Goal: Task Accomplishment & Management: Manage account settings

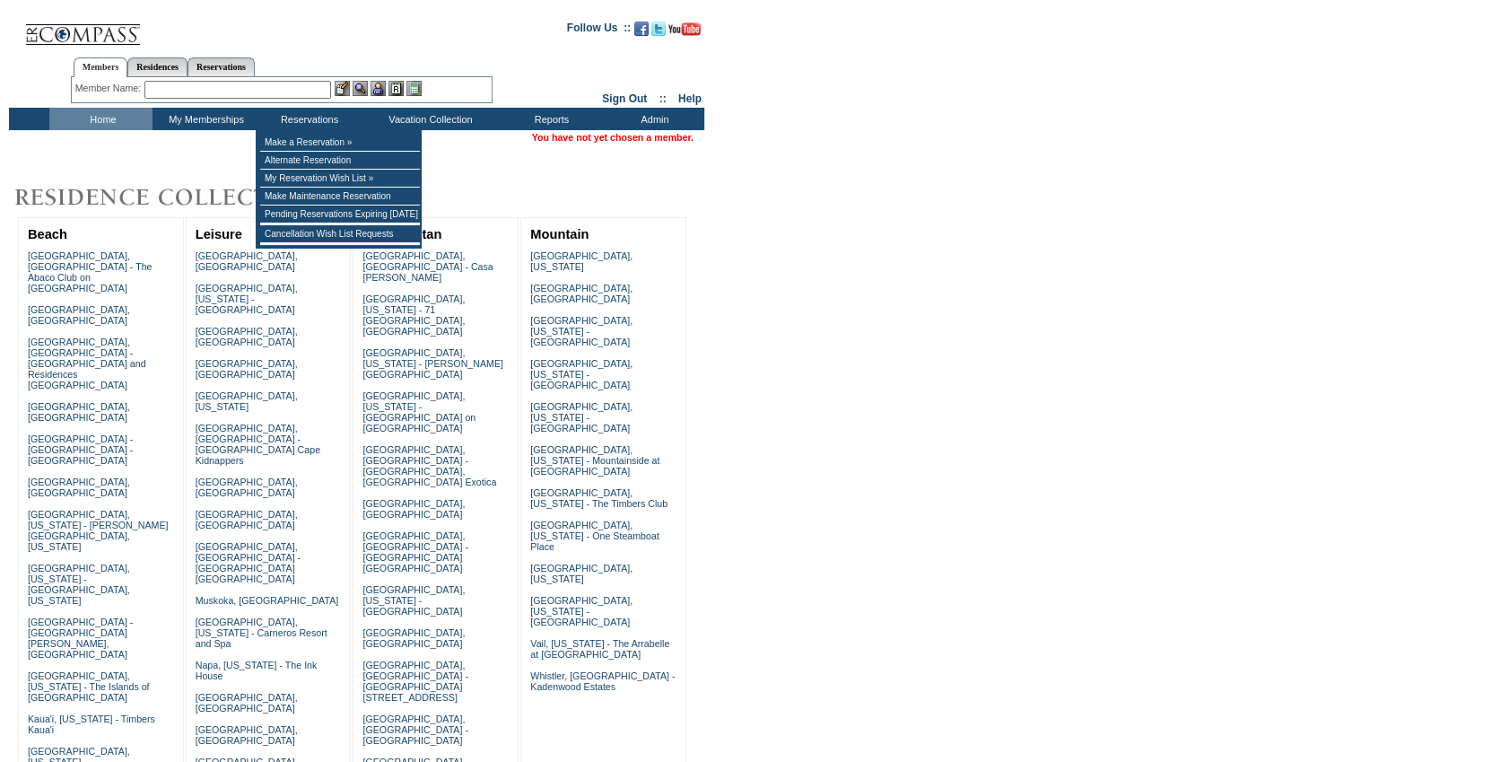
click at [286, 92] on input "text" at bounding box center [237, 90] width 187 height 18
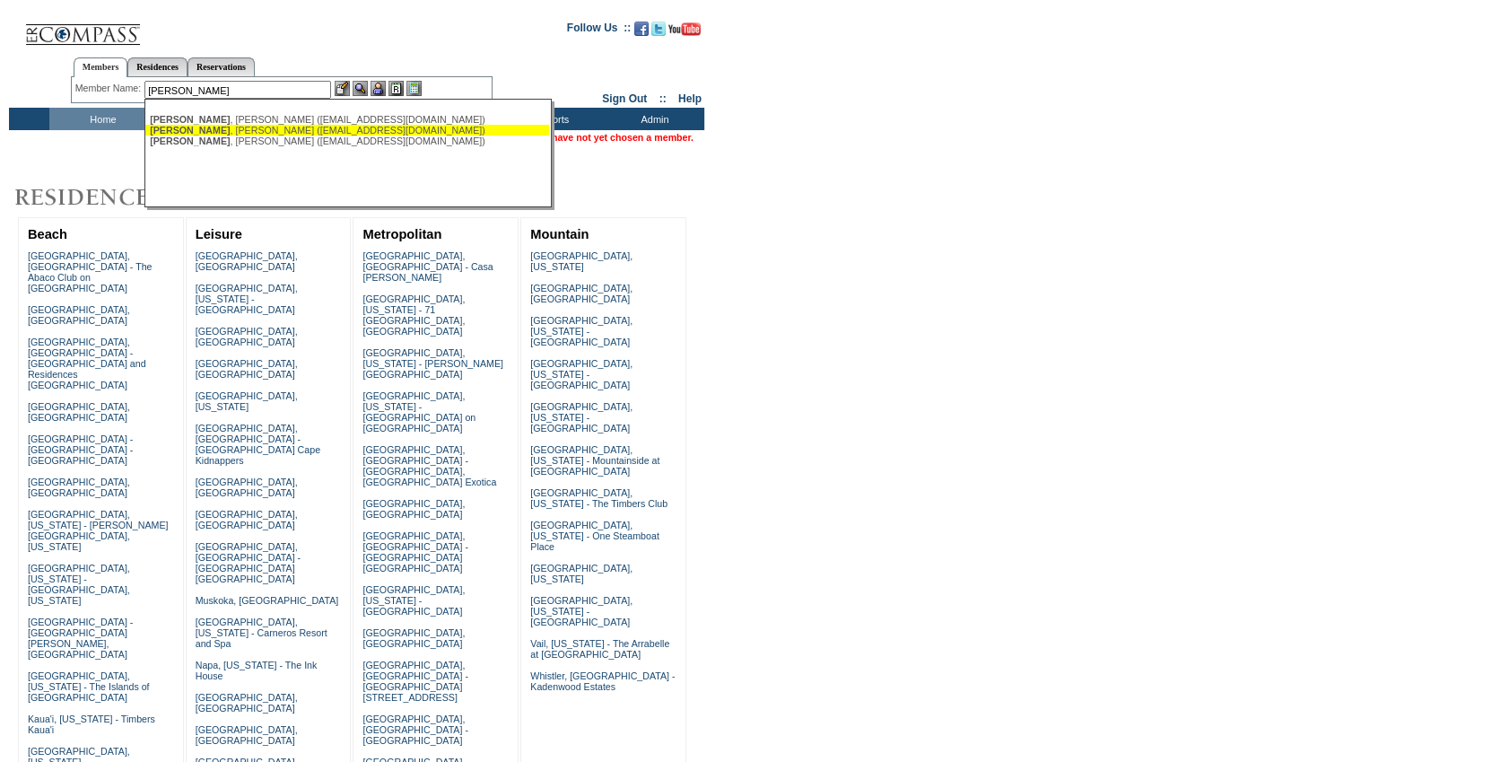
click at [302, 125] on div "Scully , Meredith (mrscully@mac.com)" at bounding box center [347, 130] width 395 height 11
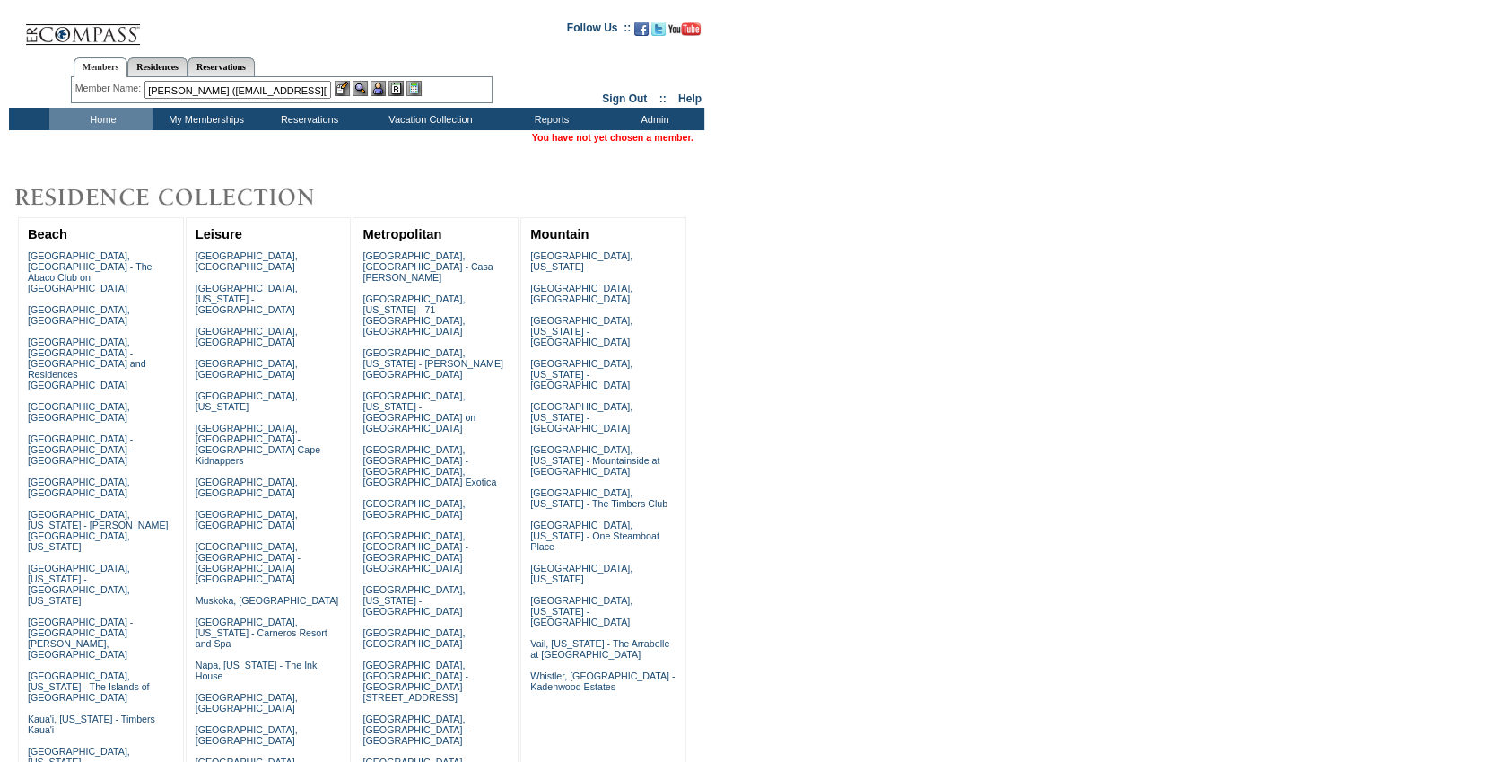
click at [248, 85] on input "Scully, Meredith (mrscully@mac.com)" at bounding box center [237, 90] width 187 height 18
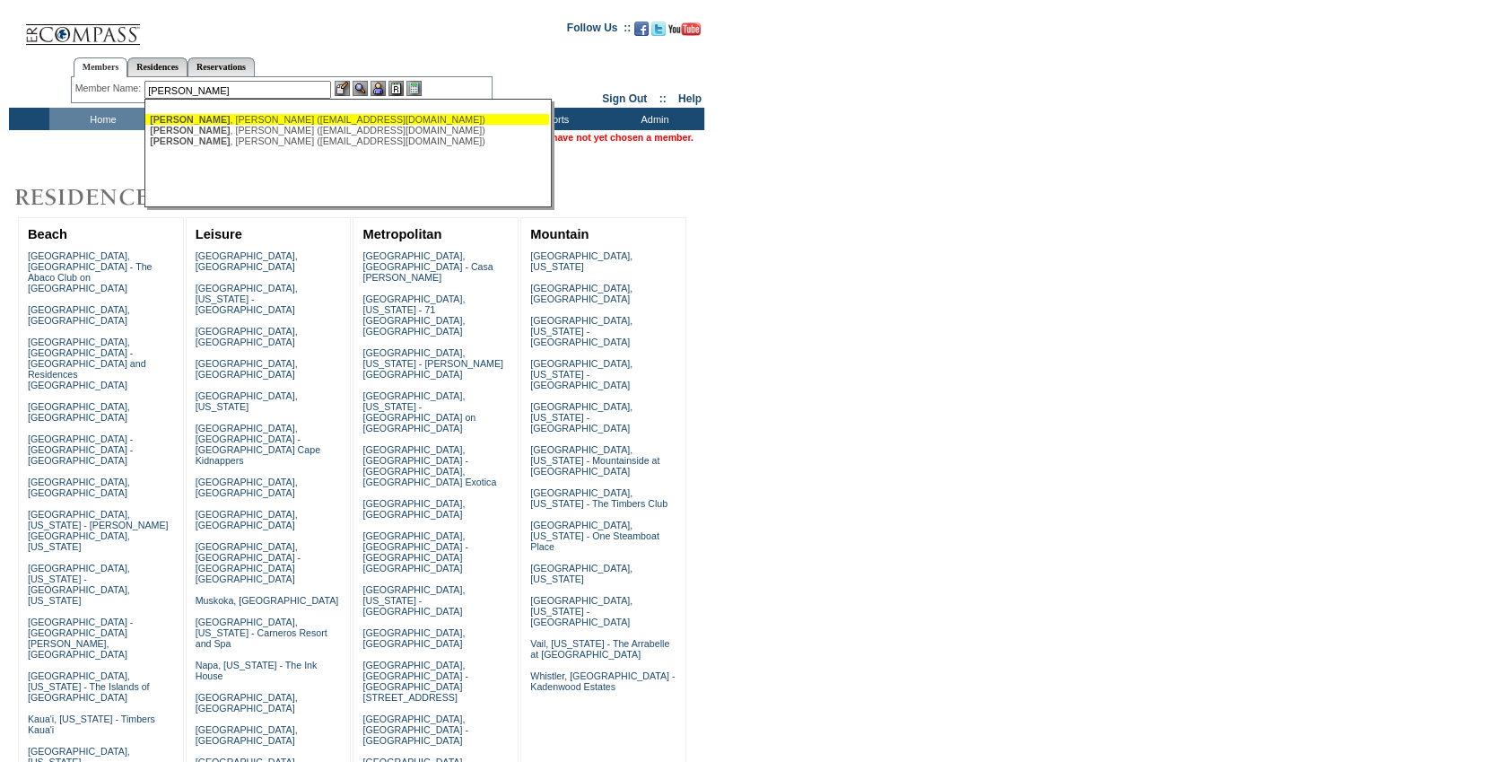
click at [256, 119] on div "Scully , Gerald (gescully@yahoo.com)" at bounding box center [347, 119] width 395 height 11
type input "Scully, Gerald (gescully@yahoo.com)"
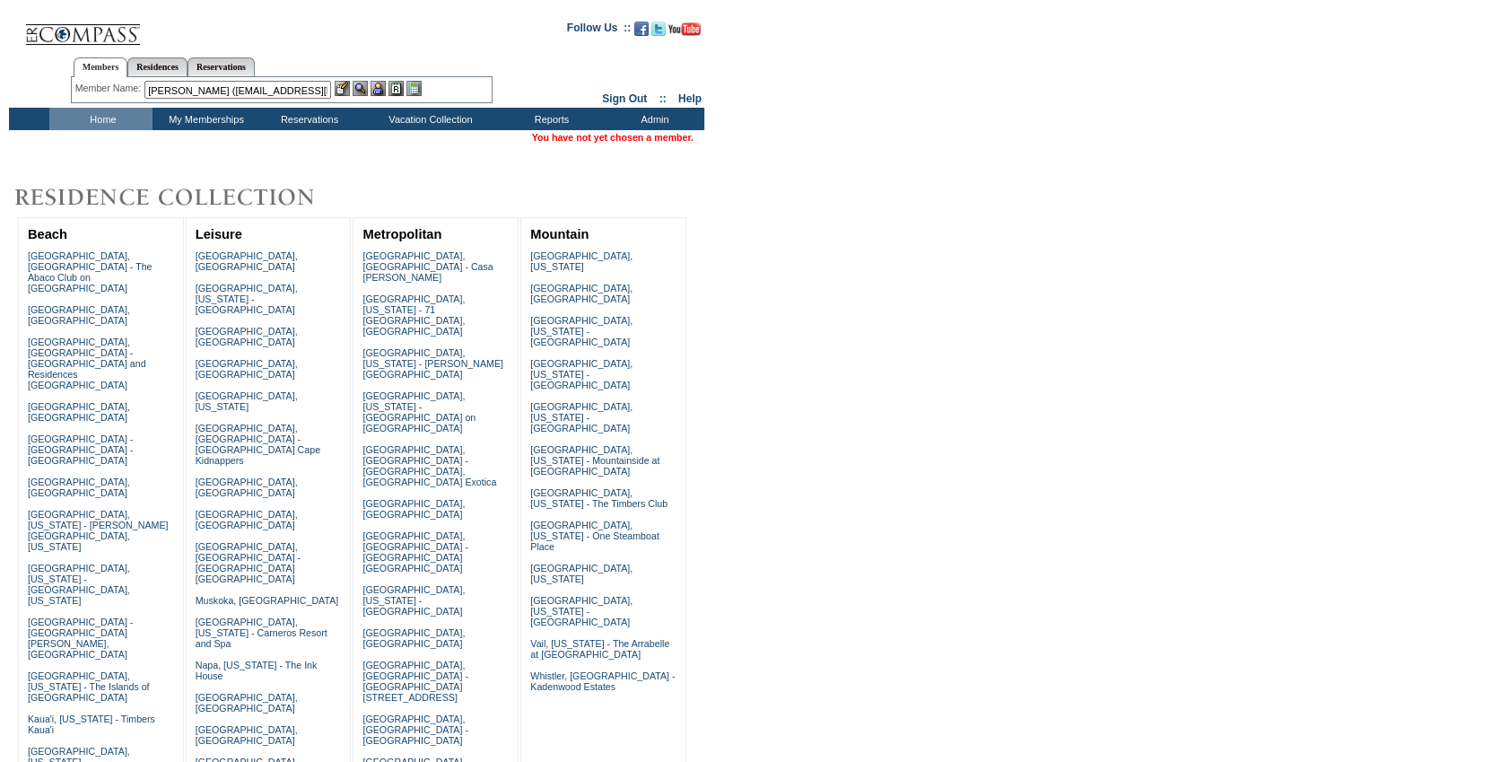
click at [386, 85] on img at bounding box center [377, 88] width 15 height 15
click at [682, 143] on link "[PERSON_NAME]" at bounding box center [654, 137] width 80 height 11
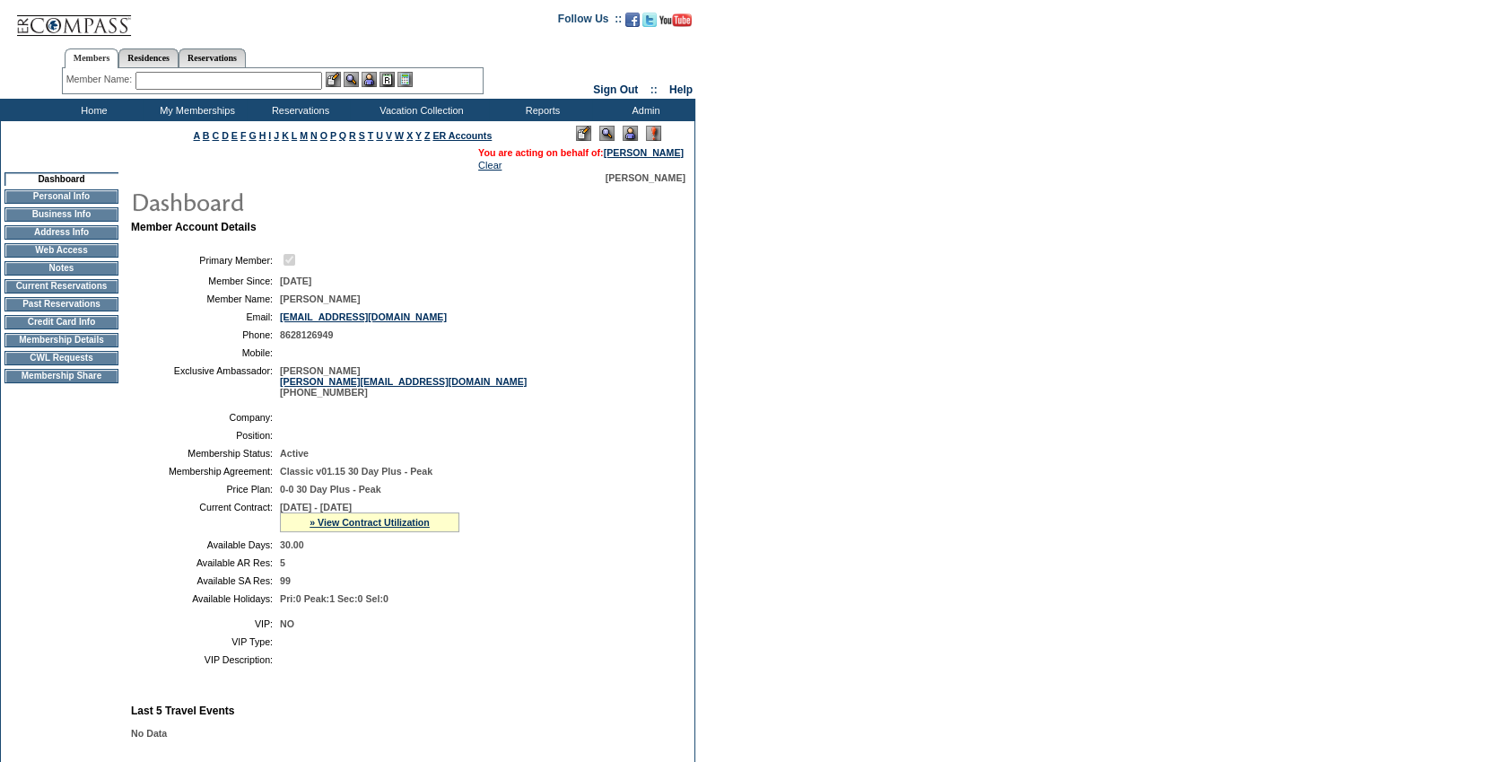
click at [97, 347] on td "Membership Details" at bounding box center [61, 340] width 114 height 14
